Goal: Task Accomplishment & Management: Use online tool/utility

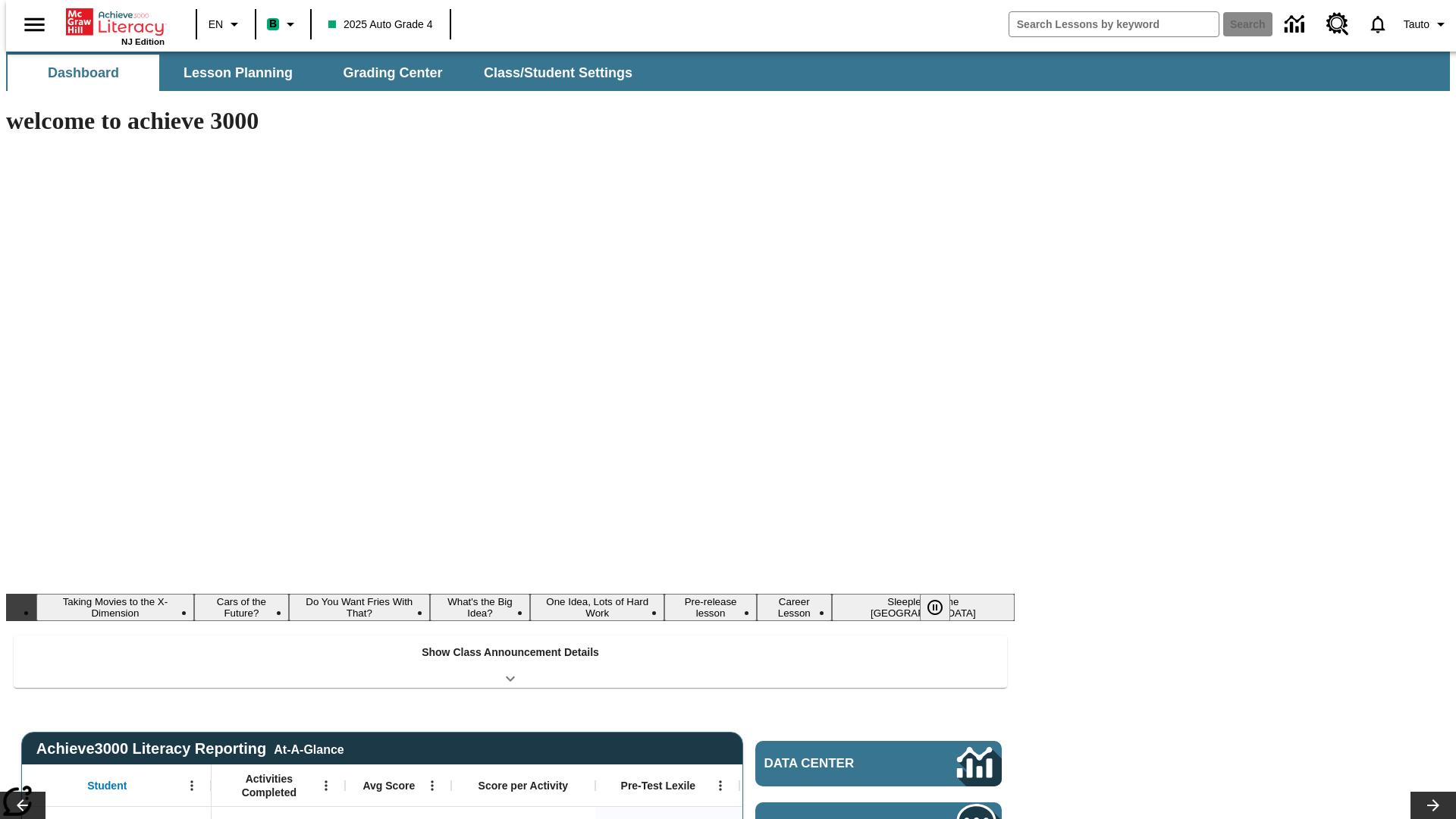
type input "-1"
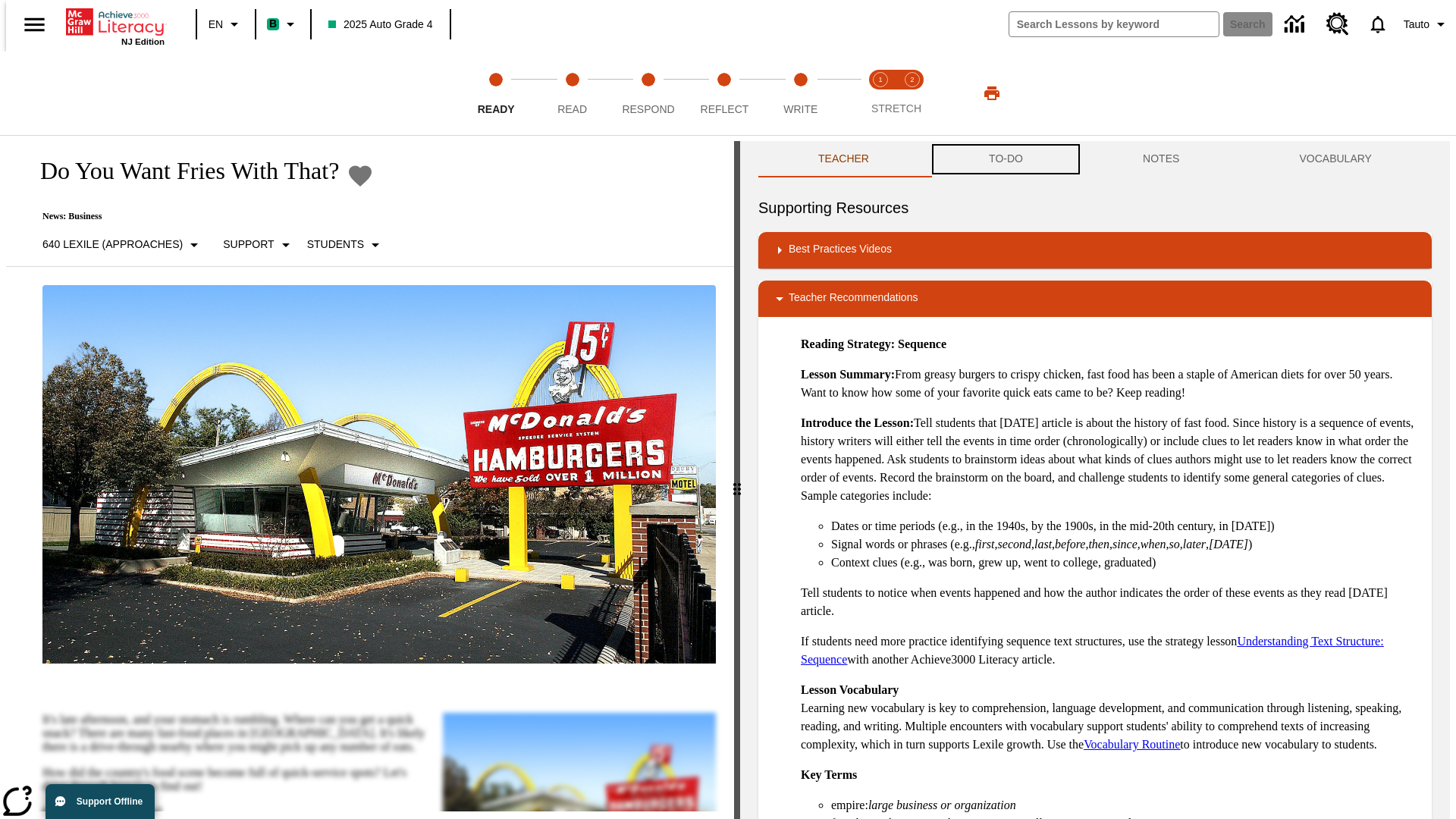
click at [1005, 159] on button "TO-DO" at bounding box center [1006, 158] width 154 height 36
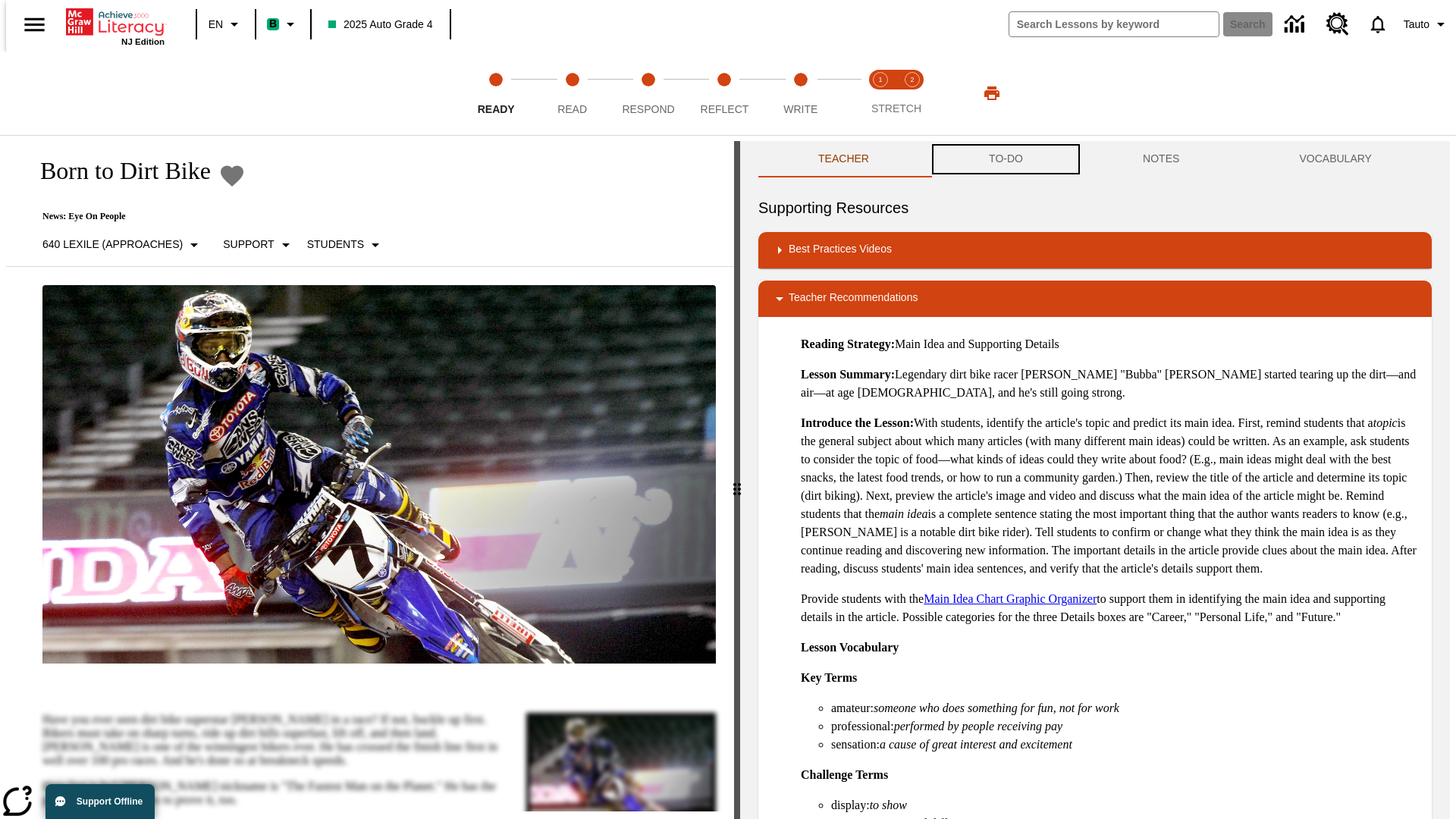
click at [1005, 159] on button "TO-DO" at bounding box center [1006, 158] width 154 height 36
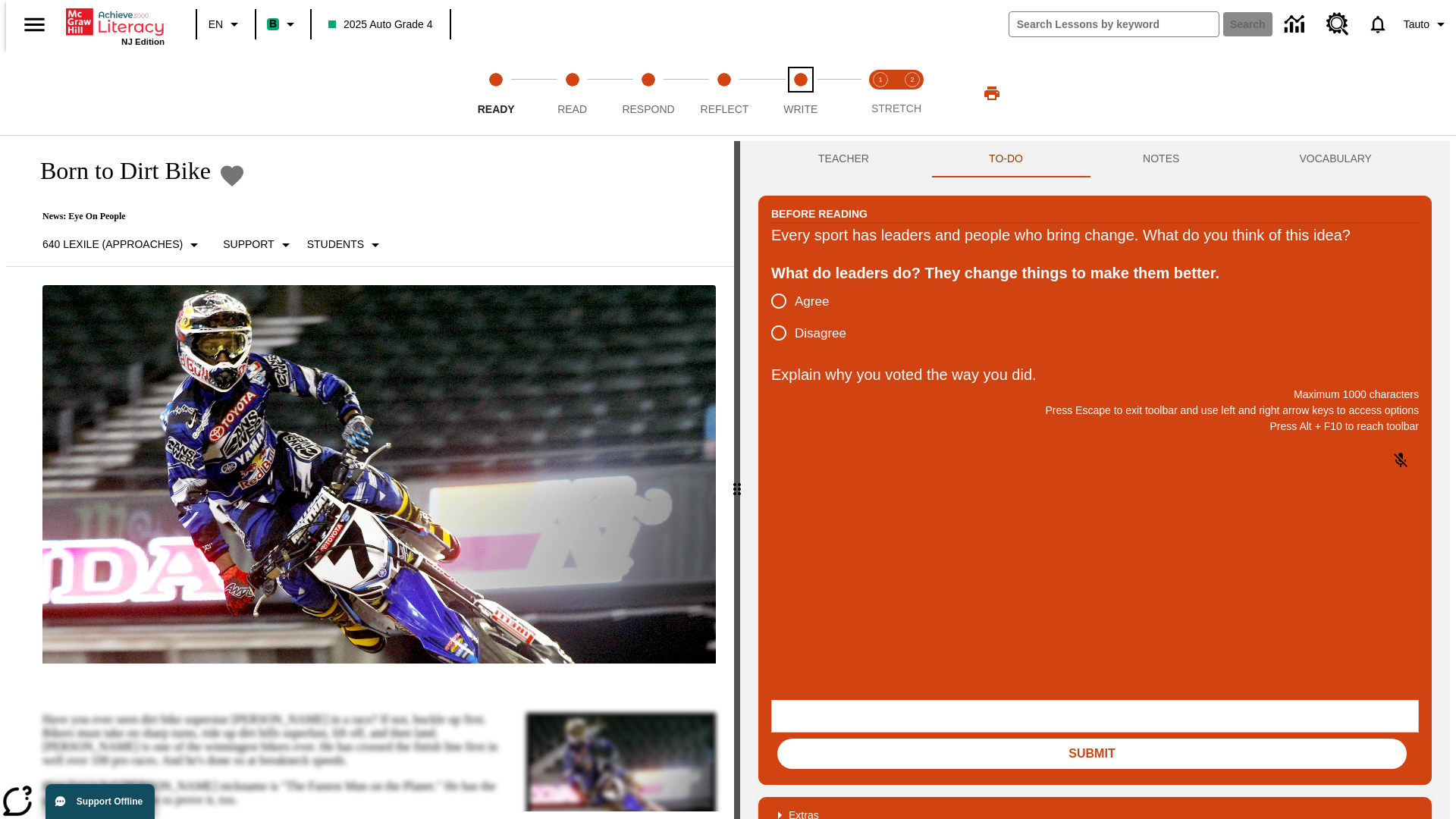
click at [800, 93] on span "Write" at bounding box center [800, 103] width 34 height 27
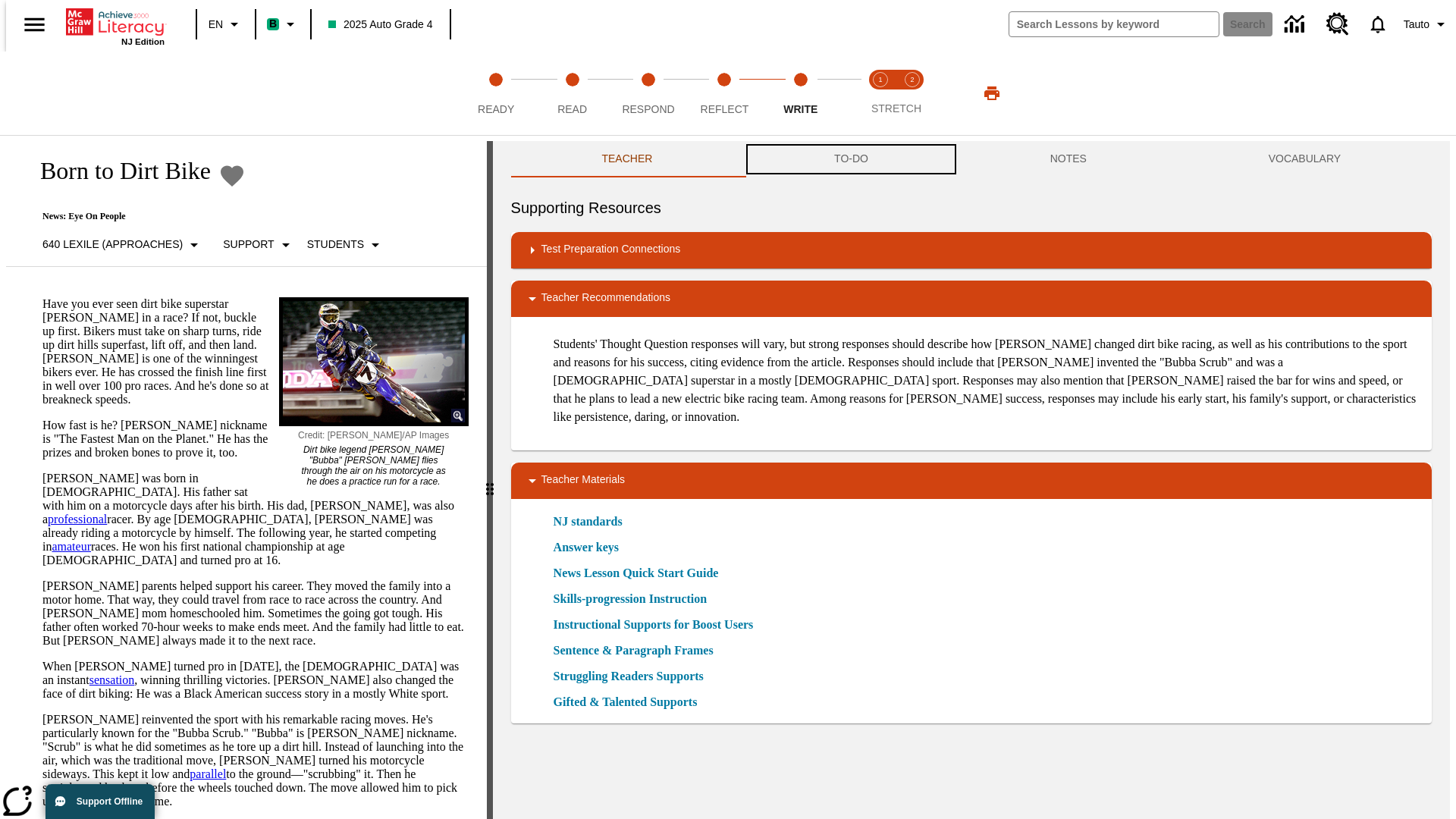
scroll to position [1, 0]
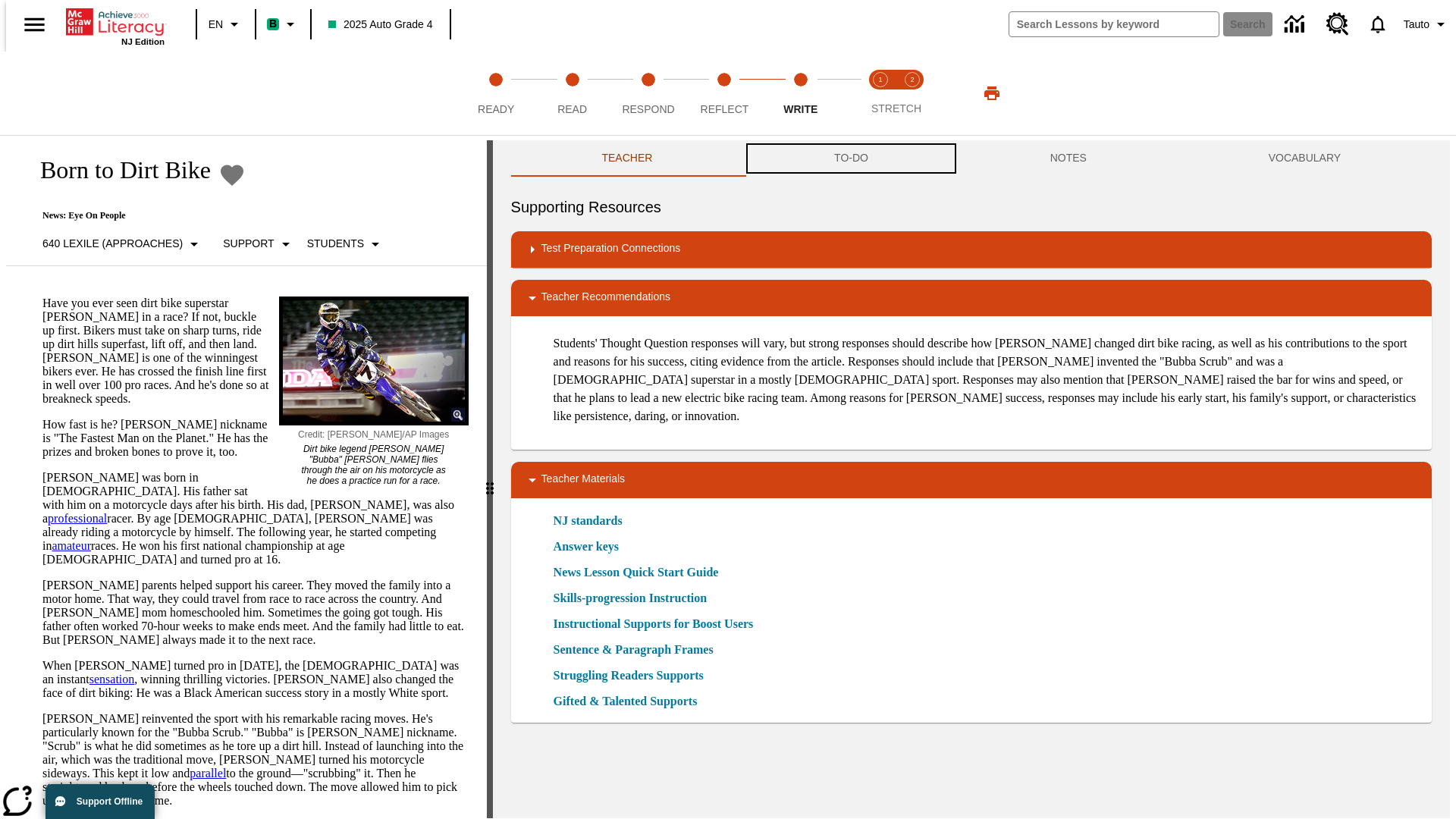
click at [850, 159] on button "TO-DO" at bounding box center [851, 157] width 216 height 36
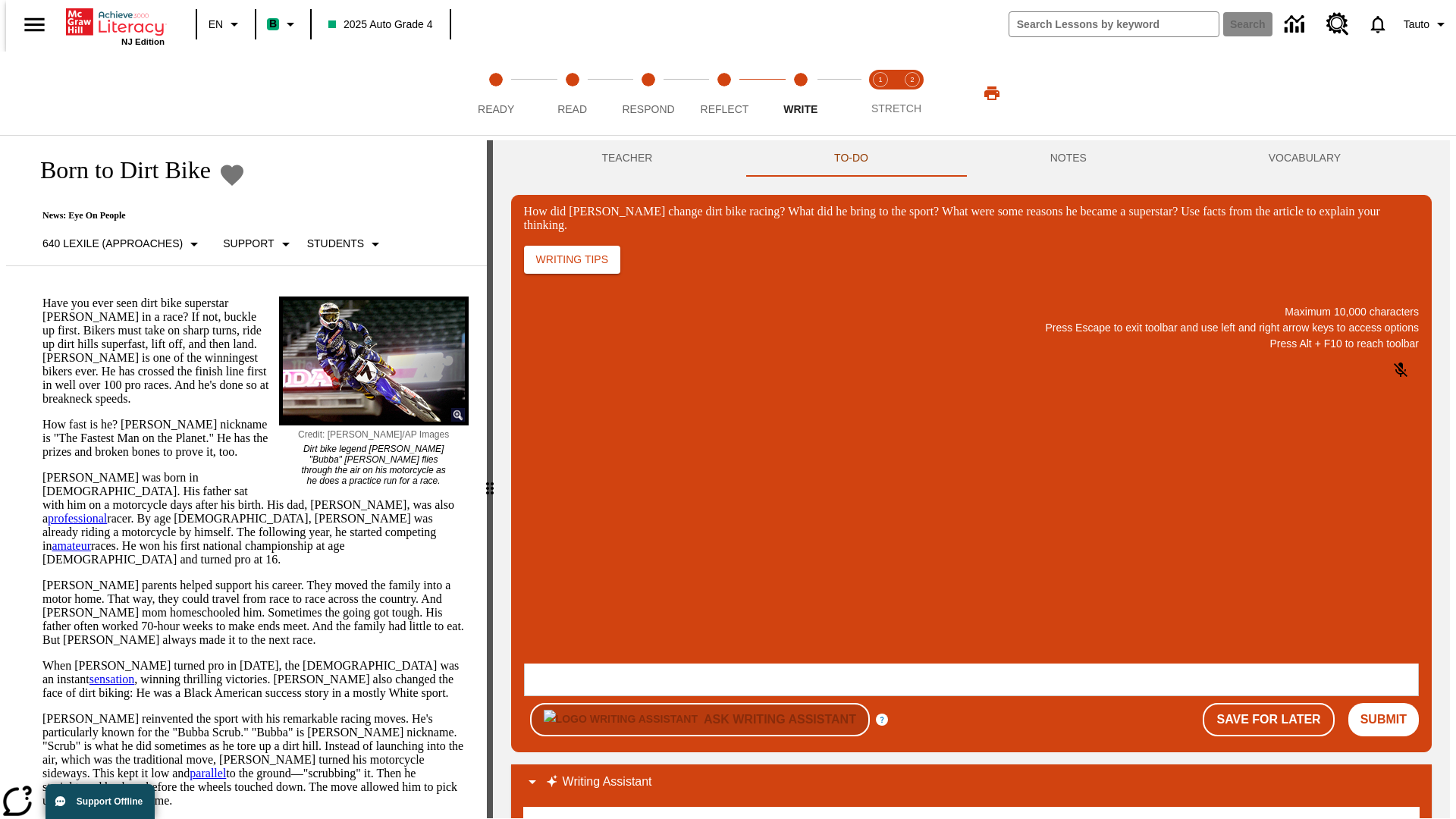
scroll to position [0, 0]
click at [1277, 702] on button "Save For Later" at bounding box center [1267, 719] width 131 height 33
